Goal: Use online tool/utility: Use online tool/utility

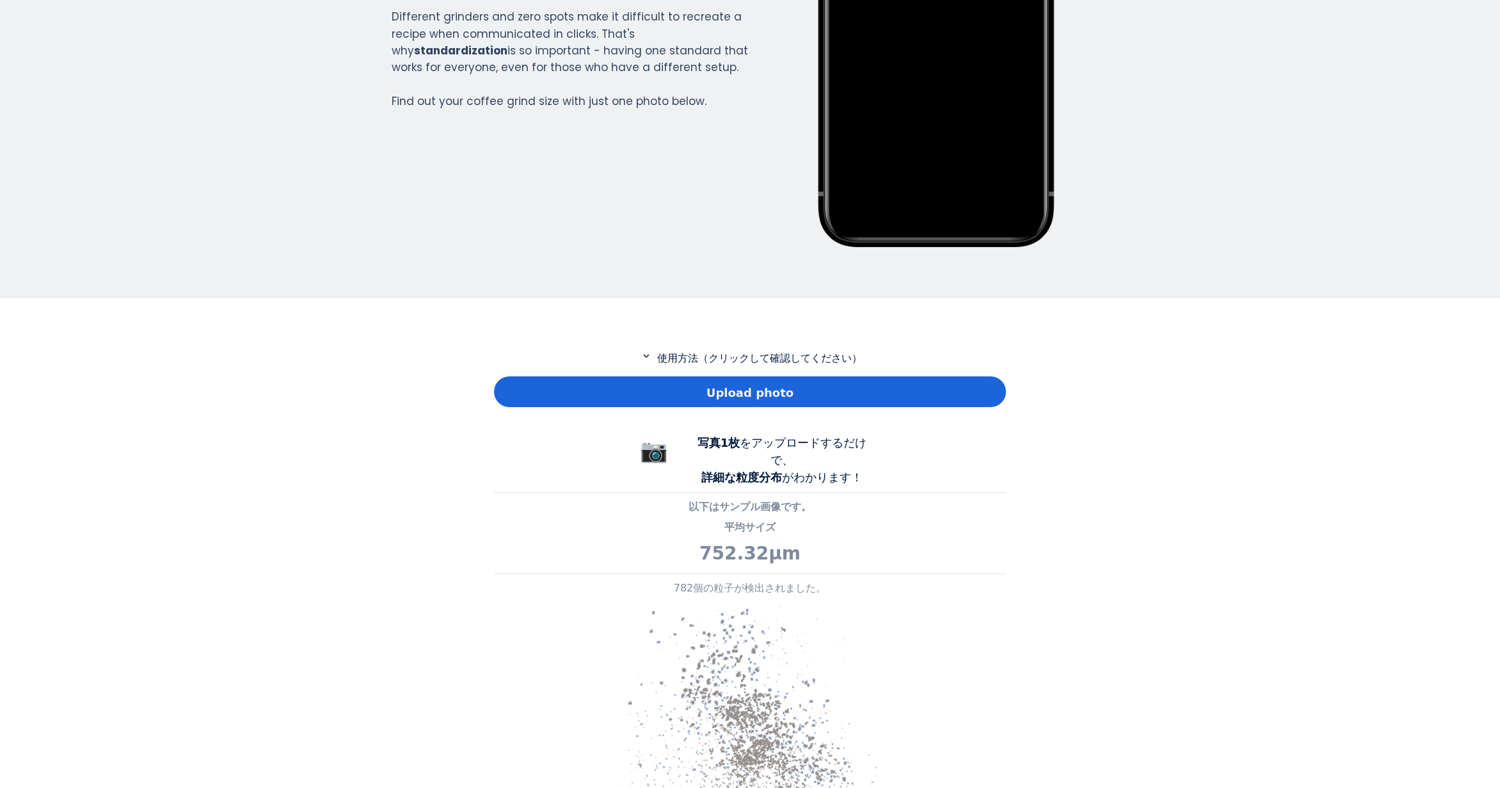
scroll to position [925, 512]
click at [614, 397] on div "Upload photo" at bounding box center [750, 391] width 512 height 31
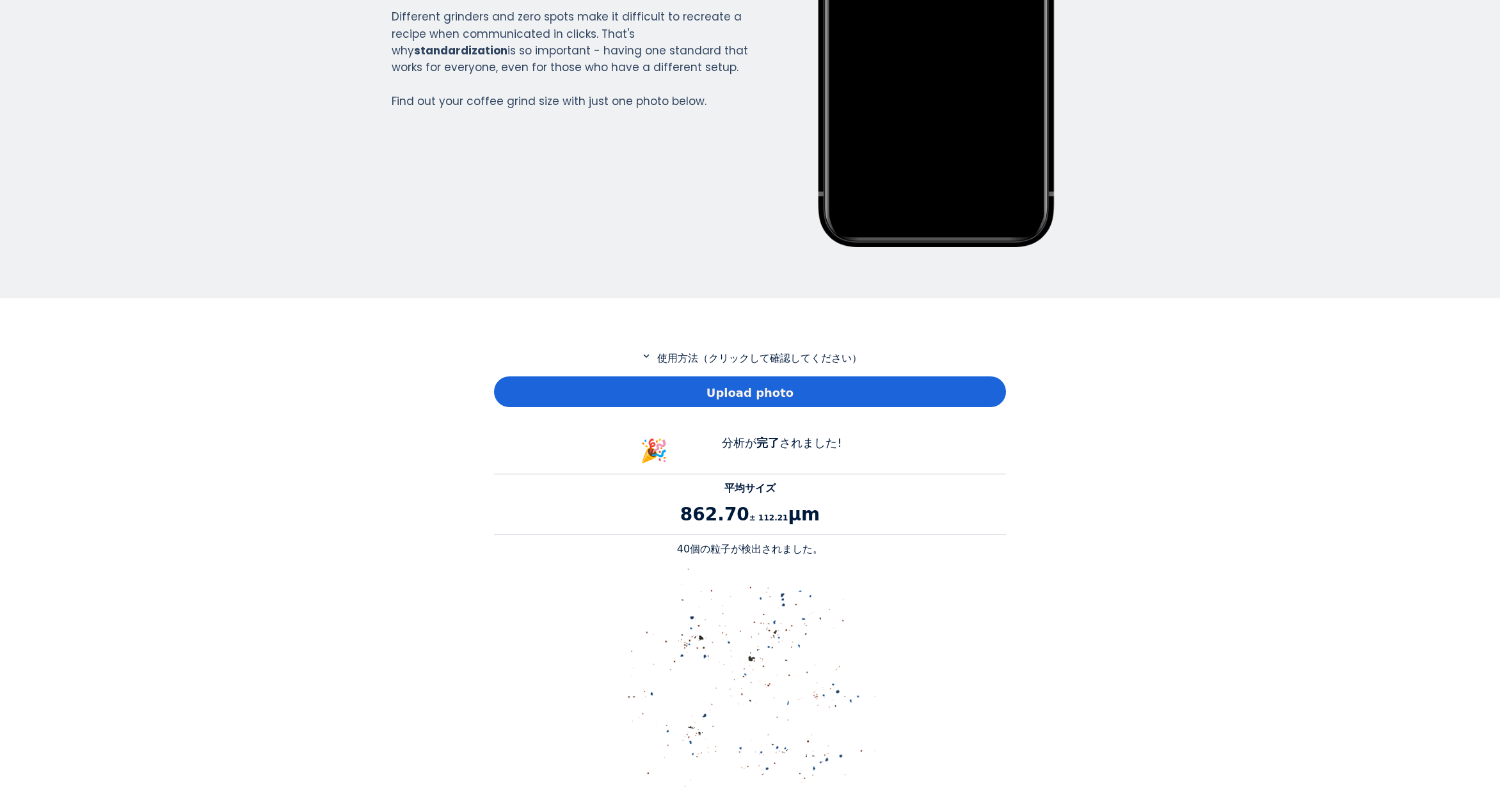
scroll to position [1175, 512]
click at [690, 550] on p "40個の粒子が検出されました。" at bounding box center [750, 548] width 512 height 15
copy p "40"
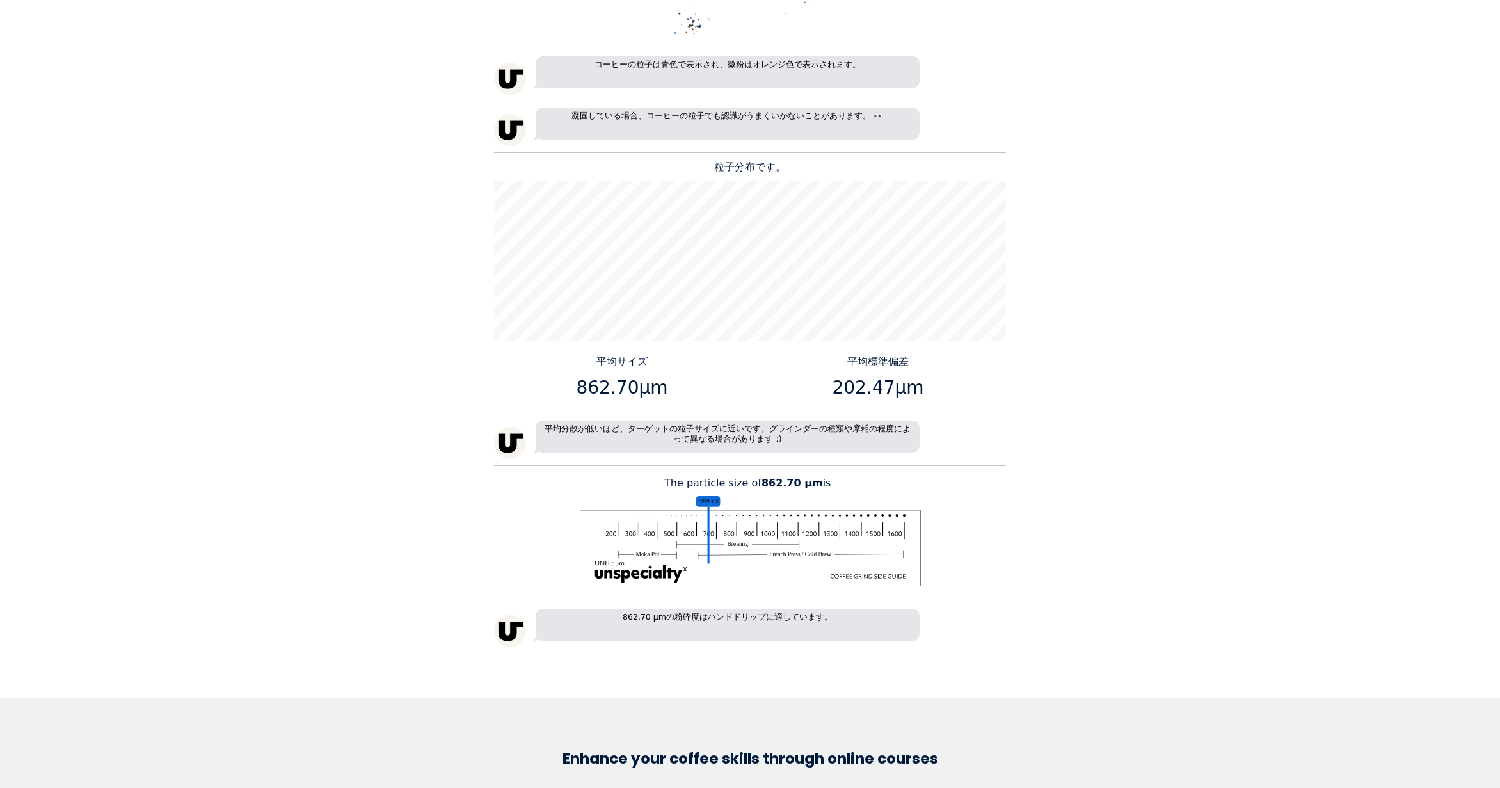
scroll to position [1152, 0]
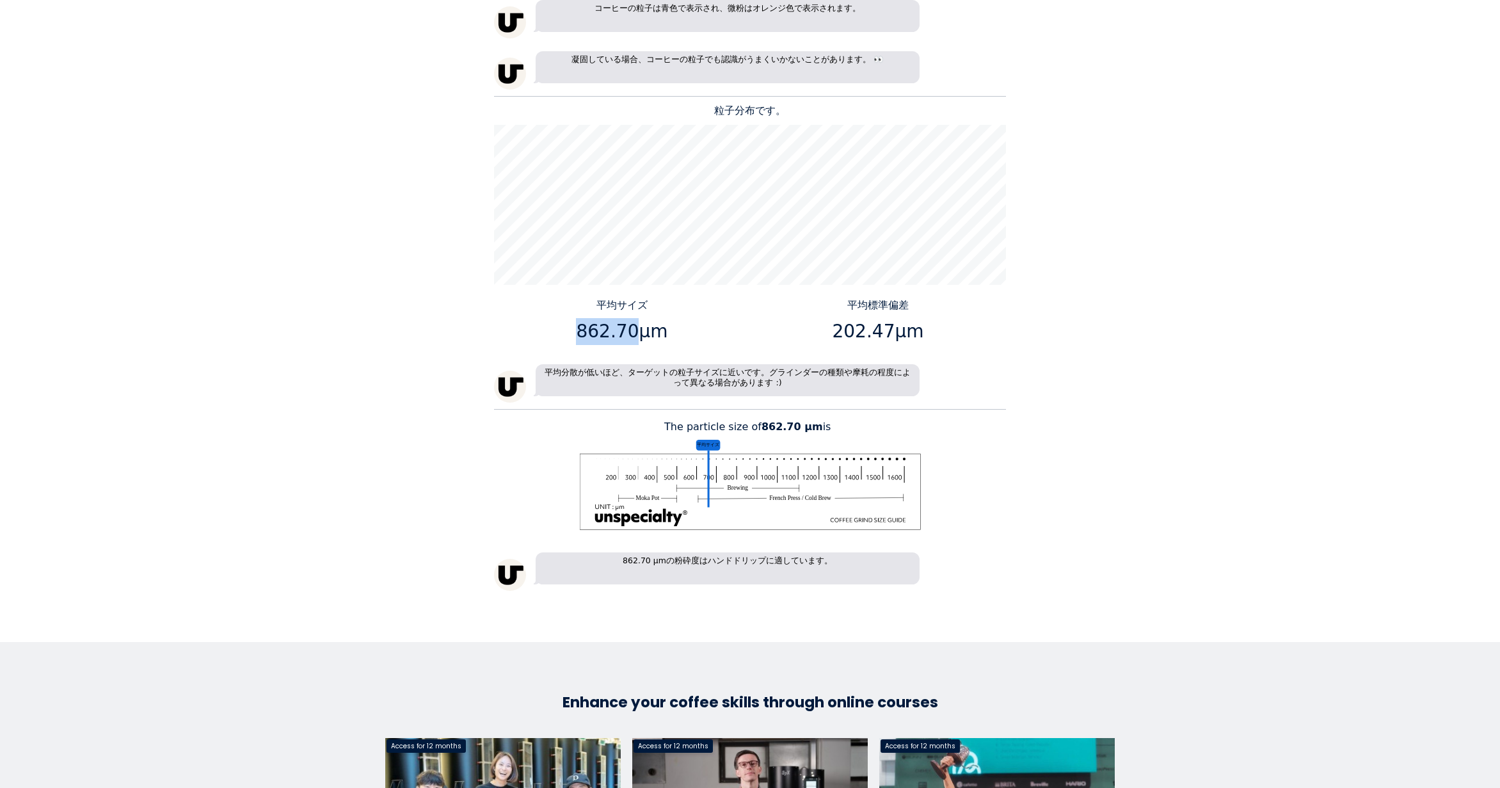
drag, startPoint x: 628, startPoint y: 325, endPoint x: 580, endPoint y: 328, distance: 48.0
click at [580, 328] on p "862.70μm" at bounding box center [622, 331] width 246 height 27
copy p "862.70"
drag, startPoint x: 886, startPoint y: 330, endPoint x: 832, endPoint y: 330, distance: 53.7
click at [832, 330] on p "202.47μm" at bounding box center [878, 331] width 246 height 27
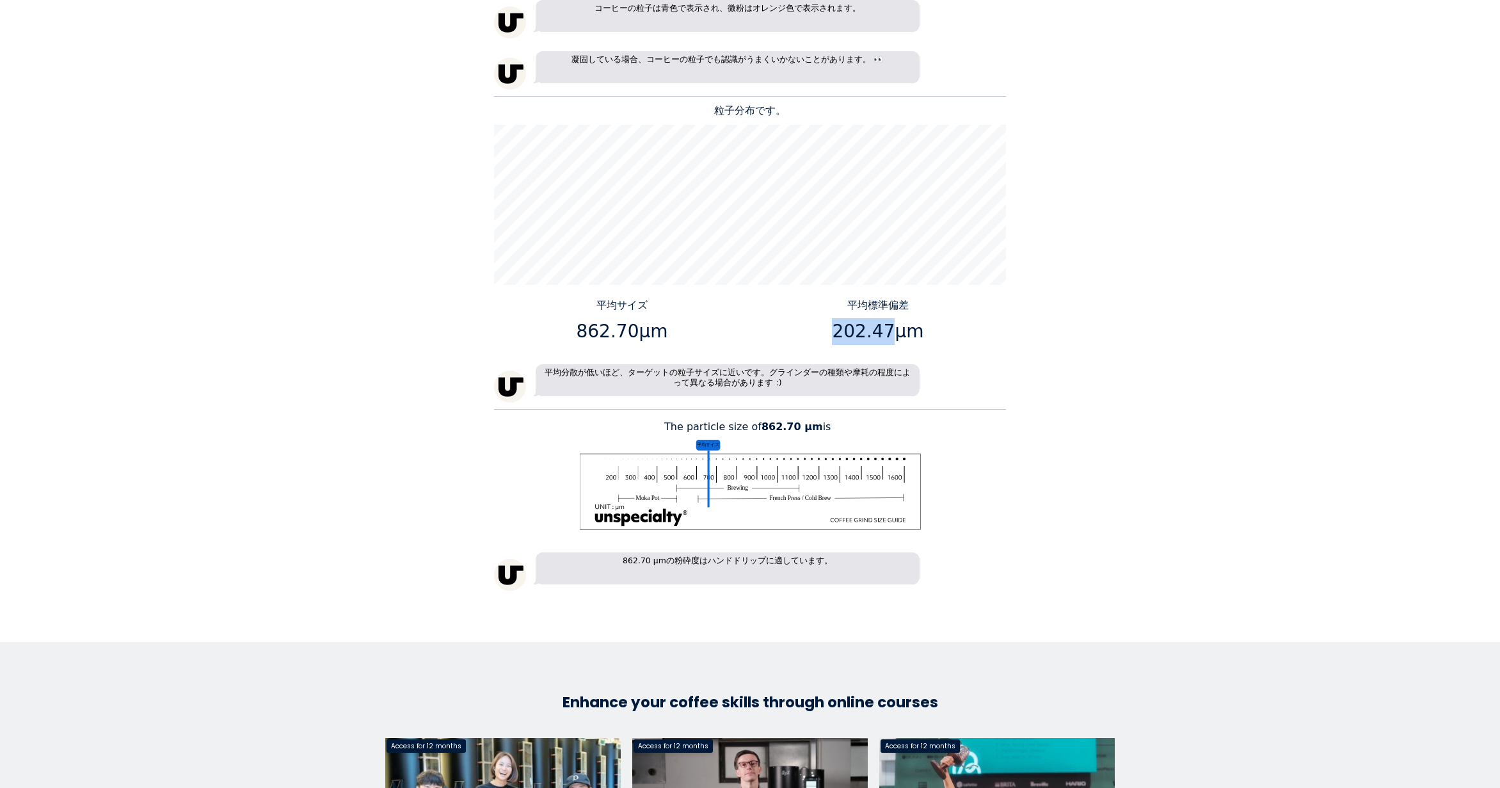
copy p "202.47"
